Goal: Information Seeking & Learning: Learn about a topic

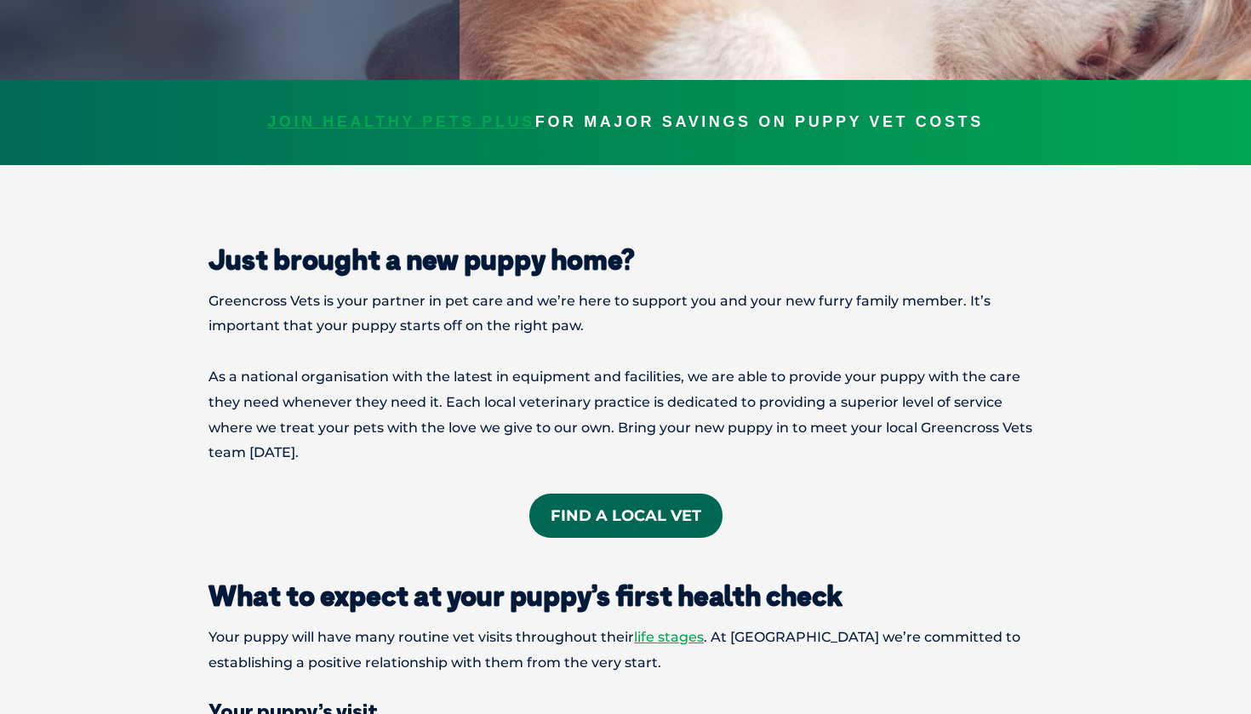
scroll to position [492, 0]
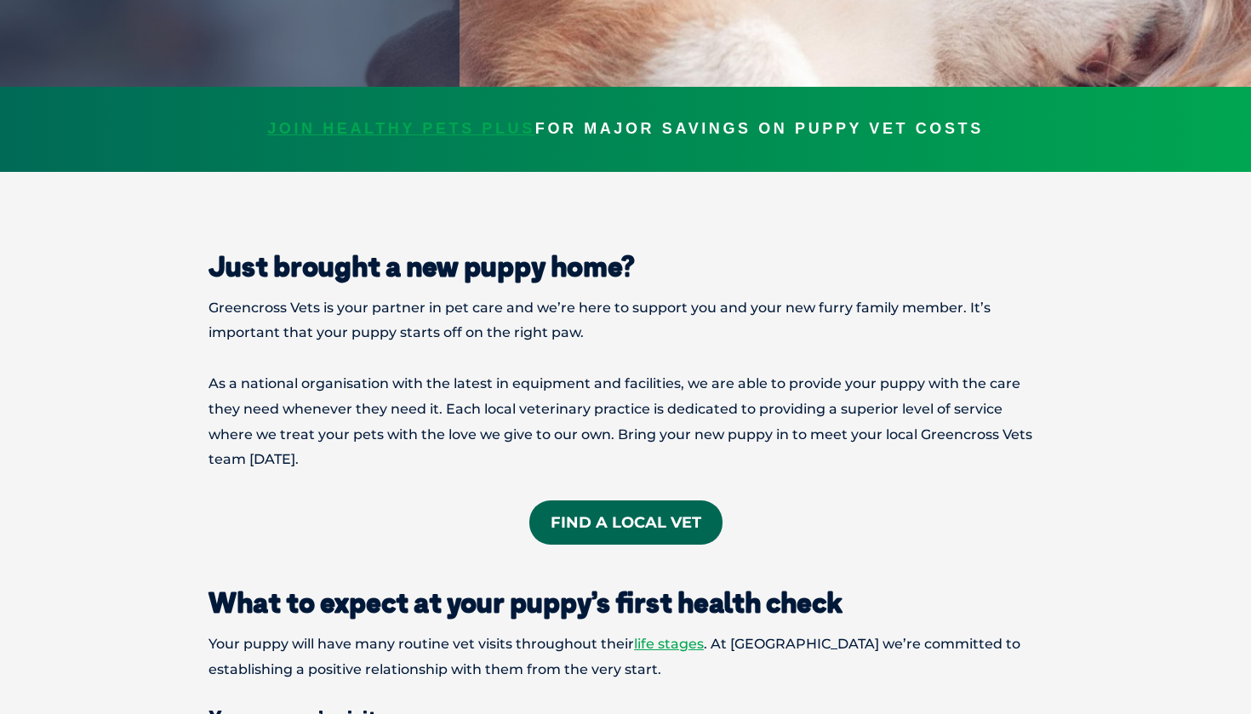
click at [563, 523] on link "Find A Local Vet" at bounding box center [625, 522] width 193 height 44
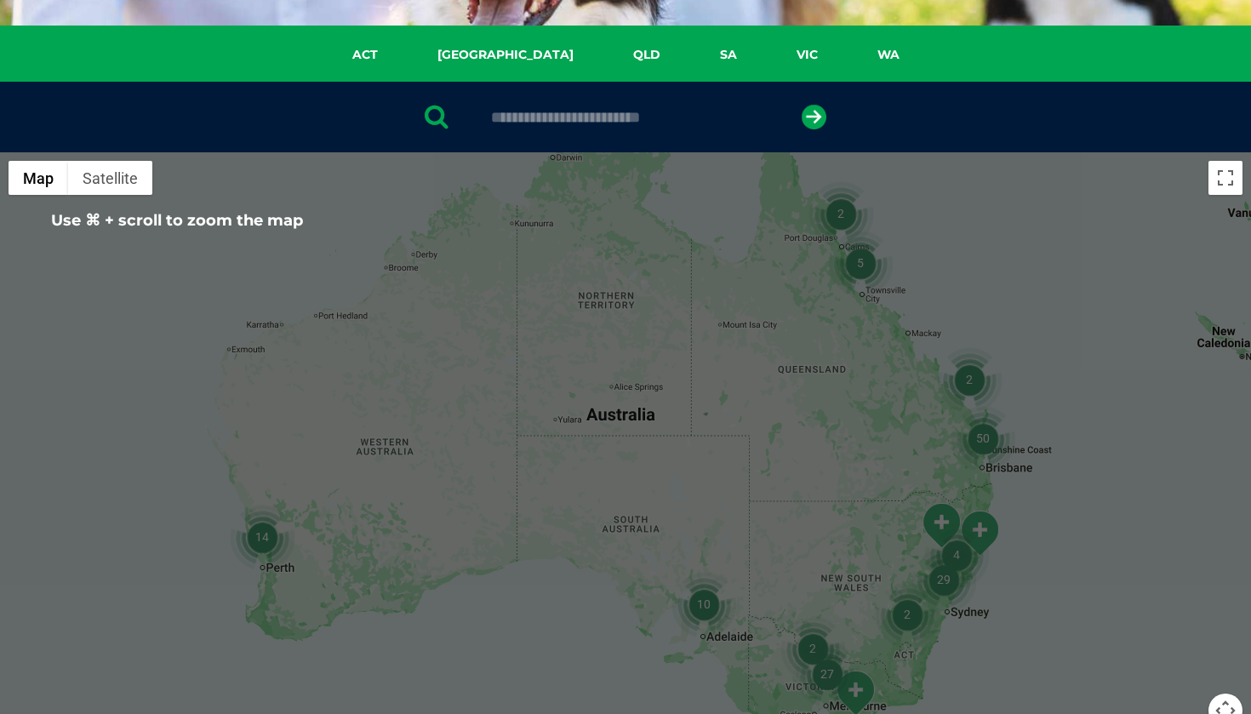
scroll to position [277, 0]
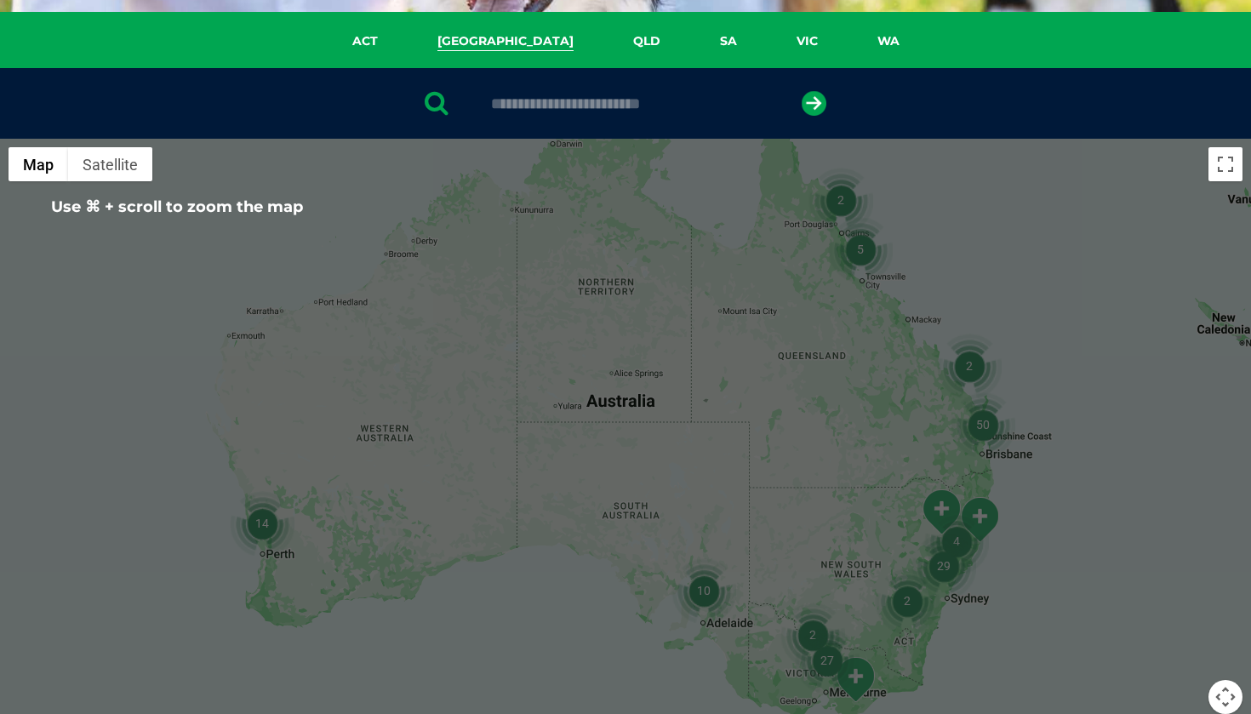
click at [500, 48] on link "NSW" at bounding box center [506, 41] width 196 height 20
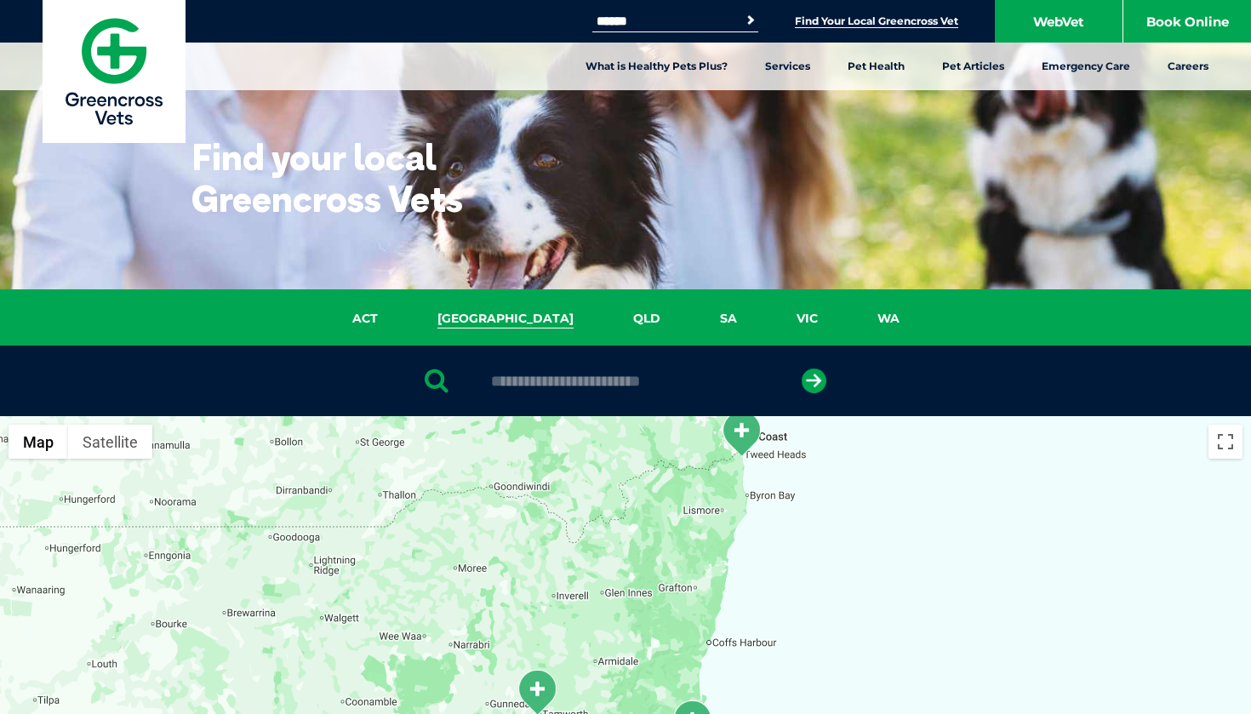
scroll to position [0, 0]
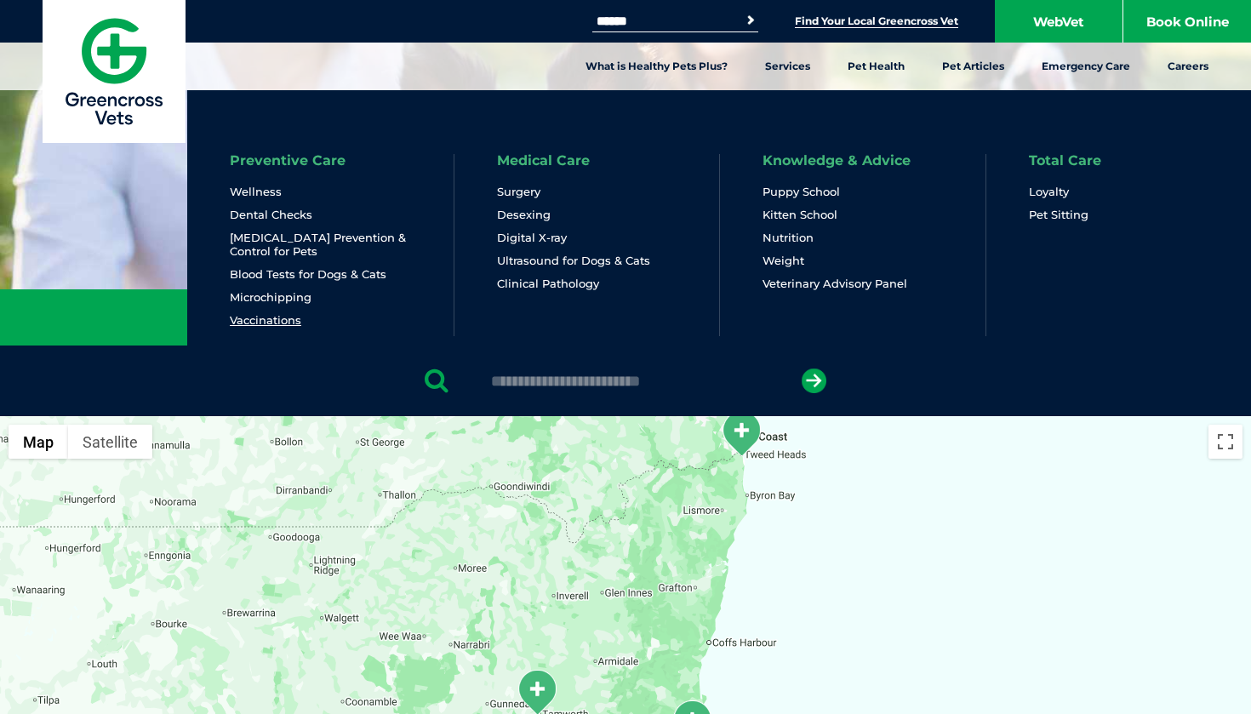
click at [294, 323] on link "Vaccinations" at bounding box center [265, 320] width 71 height 14
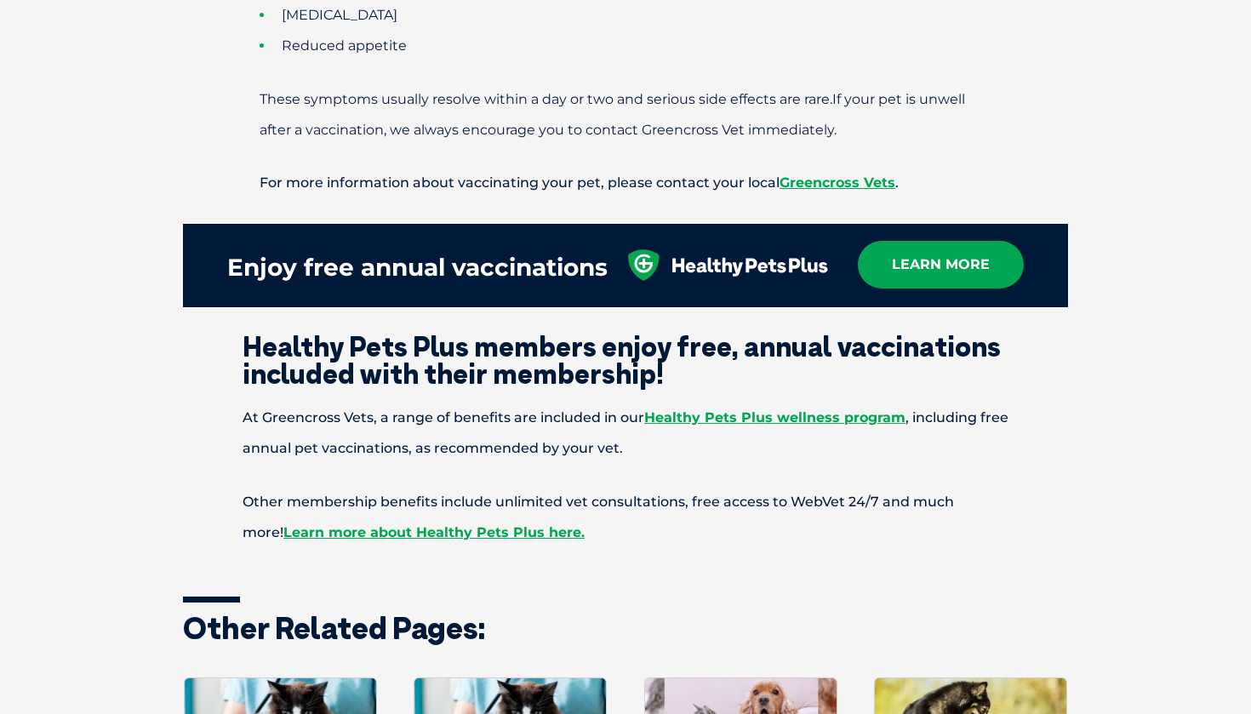
scroll to position [1766, 0]
